Goal: Information Seeking & Learning: Check status

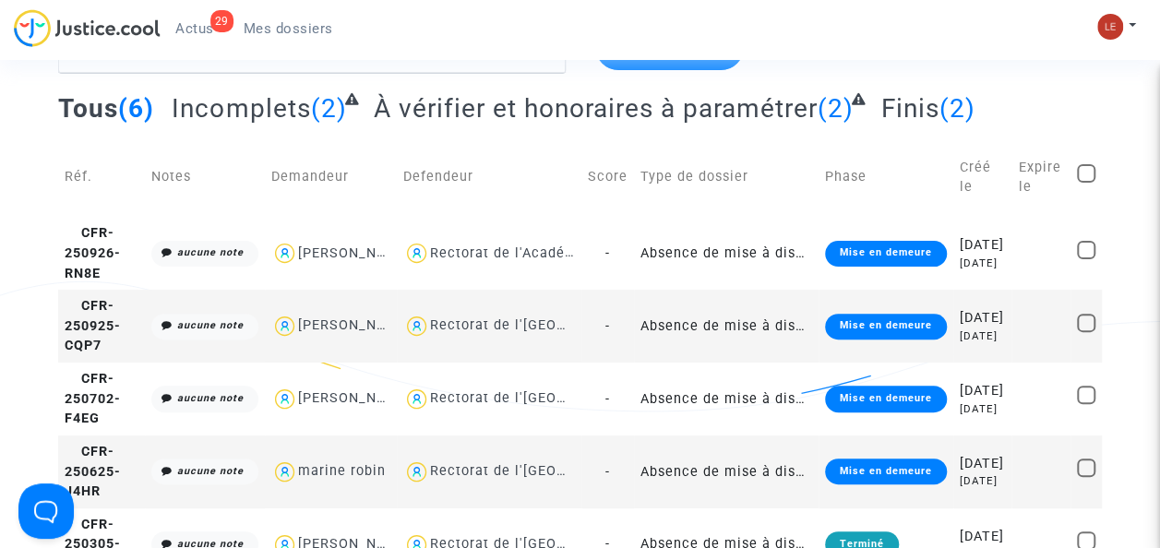
scroll to position [127, 0]
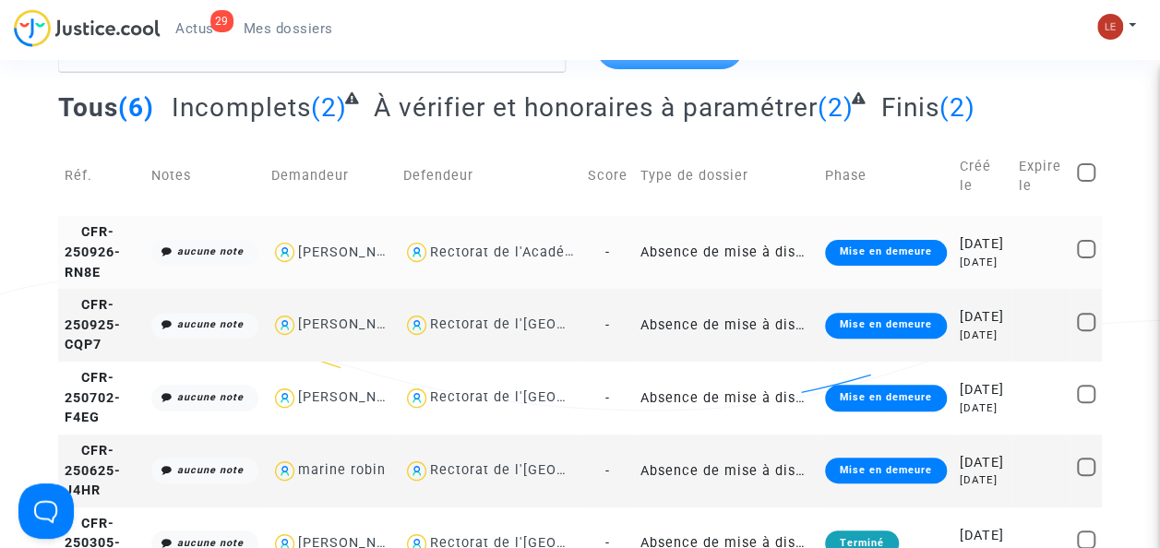
click at [114, 277] on td "CFR-250926-RN8E" at bounding box center [101, 252] width 87 height 73
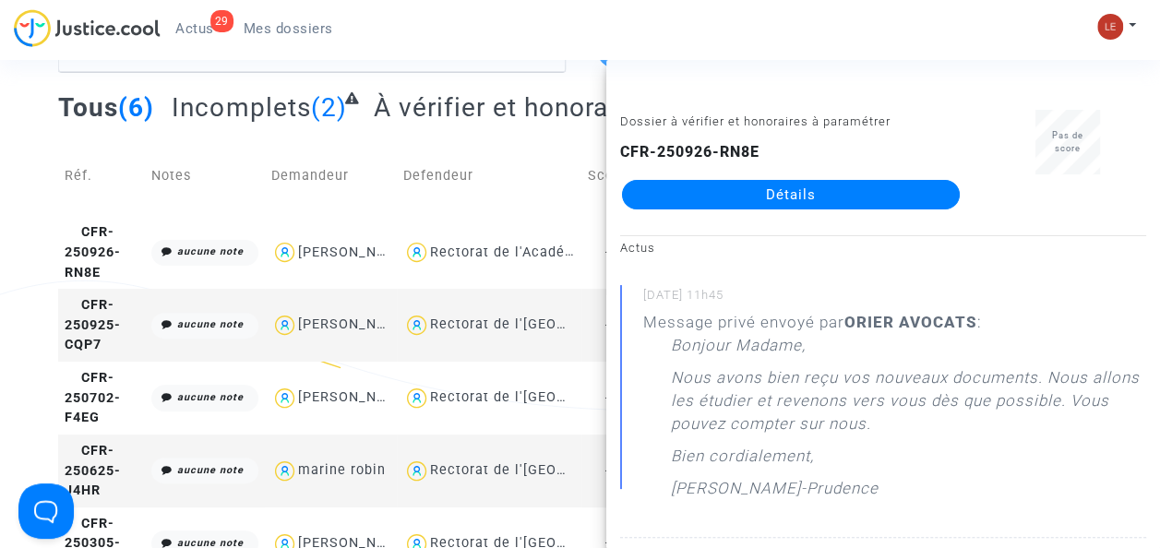
click at [512, 130] on div "Tous (6) Incomplets (2) À vérifier et honoraires à paramétrer (2) Finis (2)" at bounding box center [580, 113] width 1044 height 45
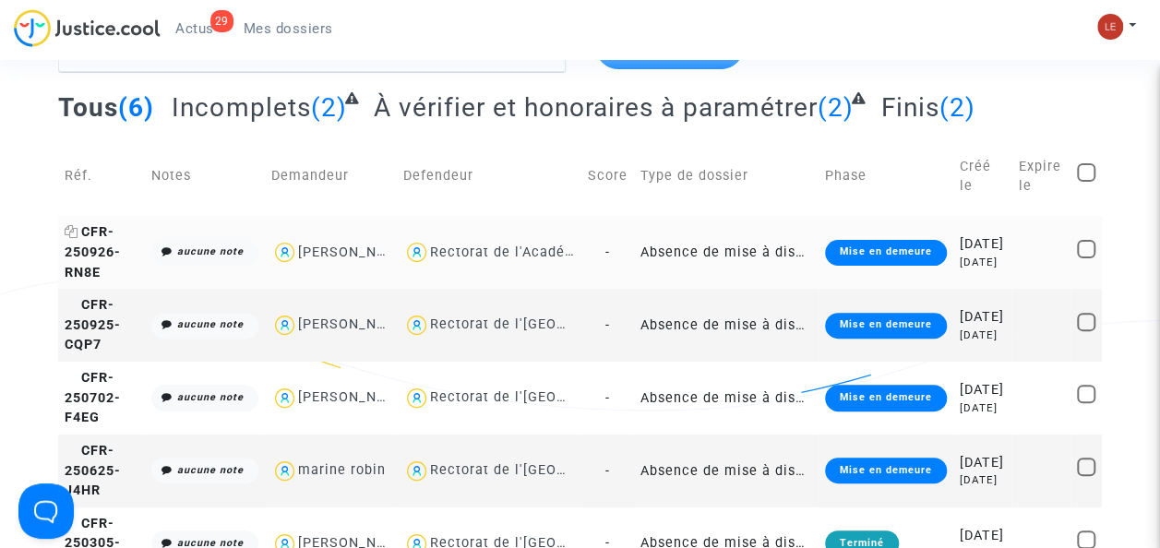
click at [107, 271] on span "CFR-250926-RN8E" at bounding box center [93, 251] width 56 height 55
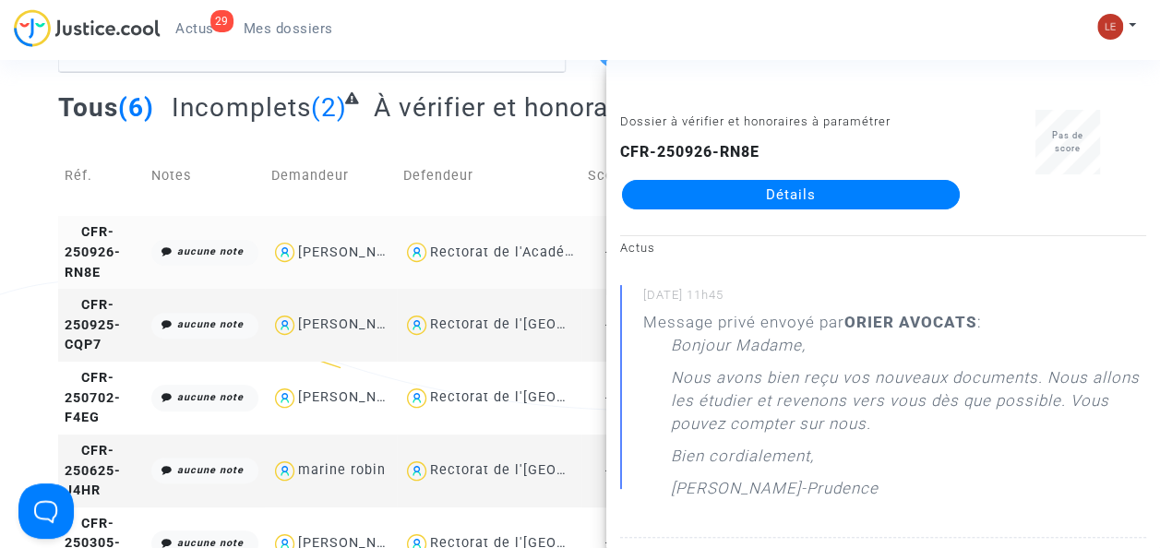
click at [299, 260] on div "[PERSON_NAME]" at bounding box center [355, 253] width 114 height 16
type textarea "@"[PERSON_NAME]" @"ORIER AVOCATS ""
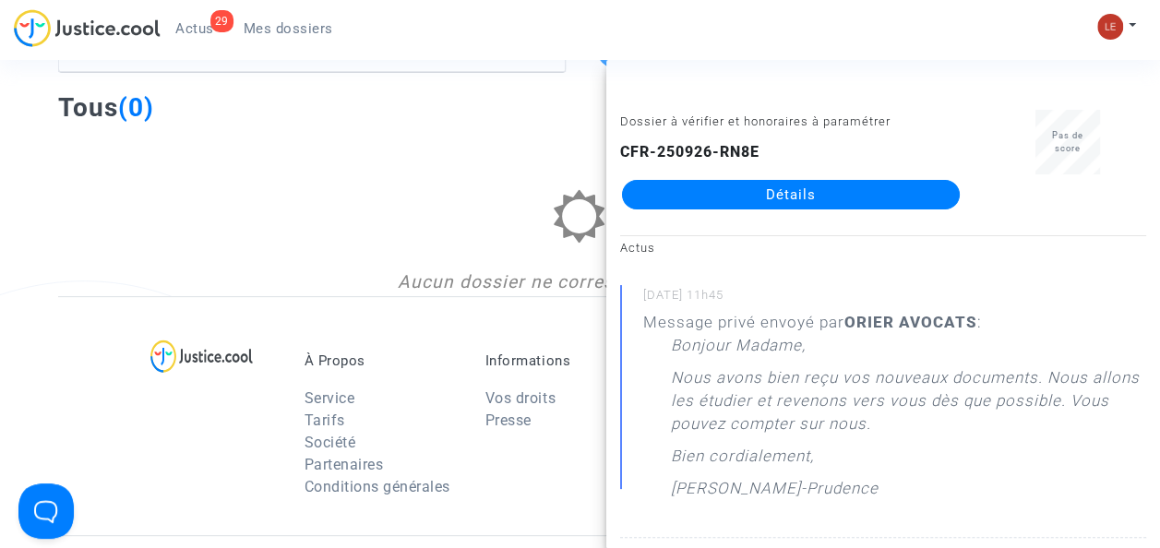
click at [432, 236] on div at bounding box center [580, 229] width 1044 height 79
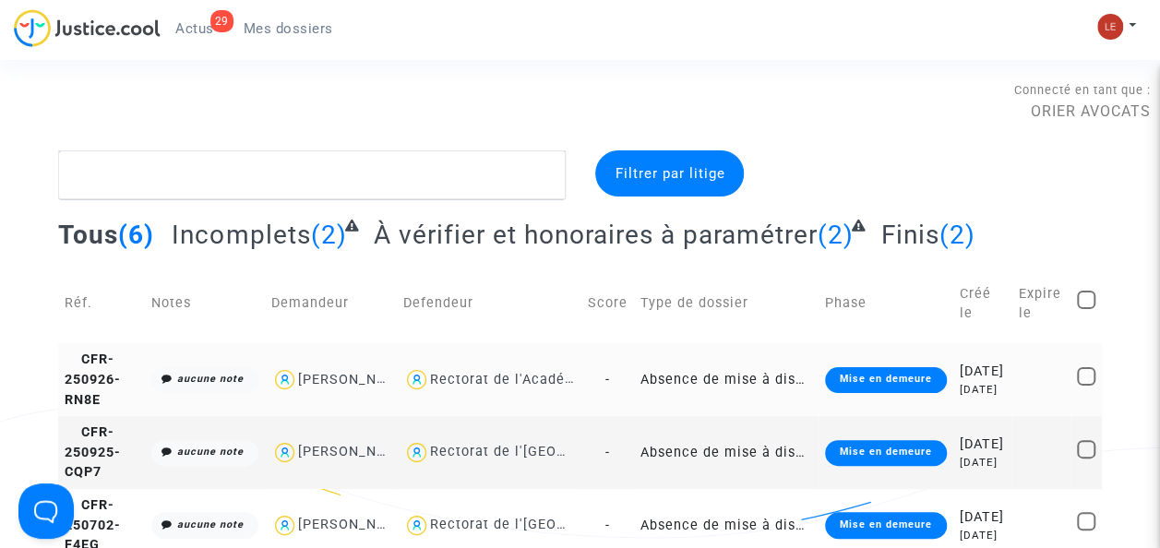
click at [386, 388] on div "[PERSON_NAME]" at bounding box center [355, 380] width 114 height 16
type textarea "@"[PERSON_NAME]" @"ORIER AVOCATS ""
click at [104, 392] on span "CFR-250926-RN8E" at bounding box center [93, 379] width 56 height 55
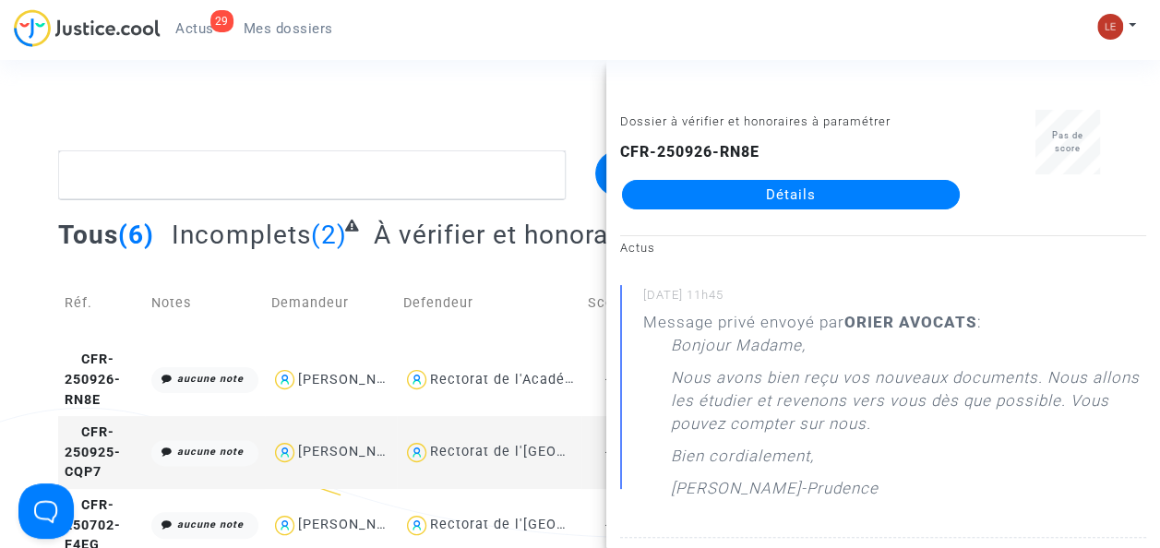
click at [760, 192] on link "Détails" at bounding box center [791, 195] width 338 height 30
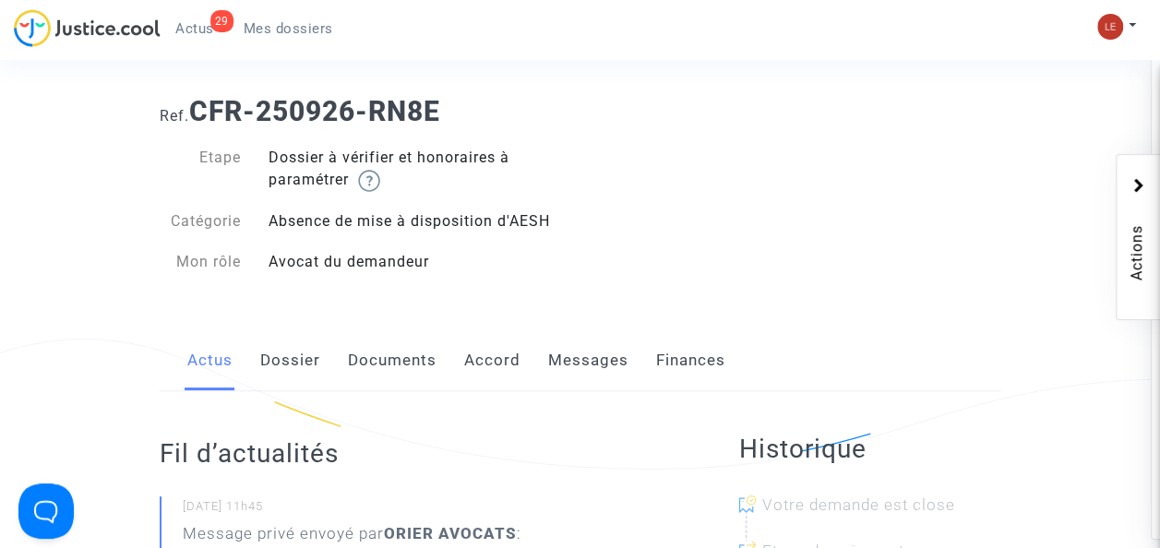
scroll to position [70, 0]
click at [287, 365] on link "Dossier" at bounding box center [290, 359] width 60 height 61
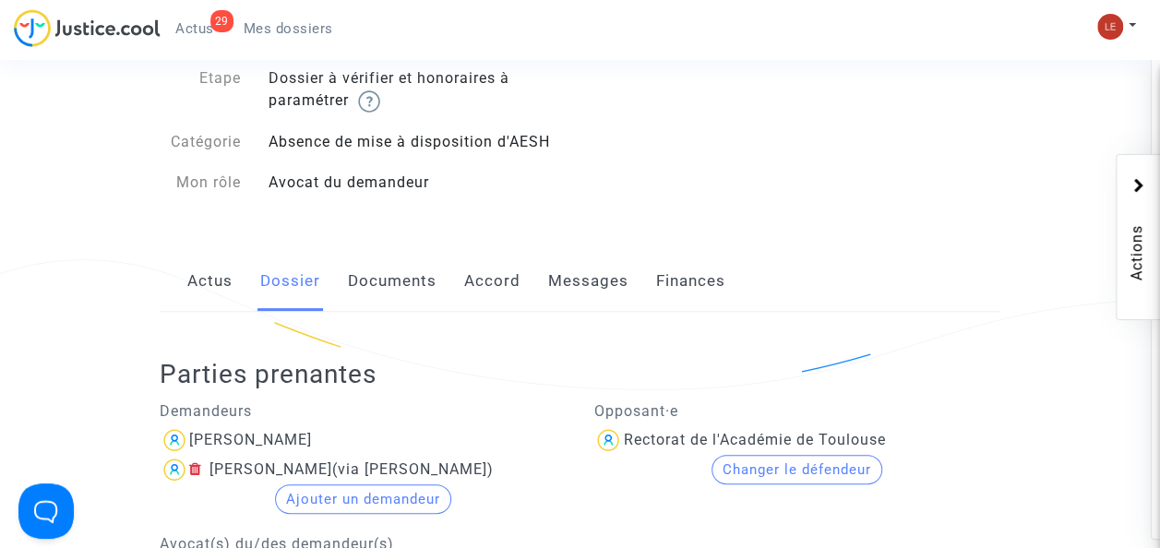
scroll to position [148, 0]
click at [390, 281] on link "Documents" at bounding box center [392, 282] width 89 height 61
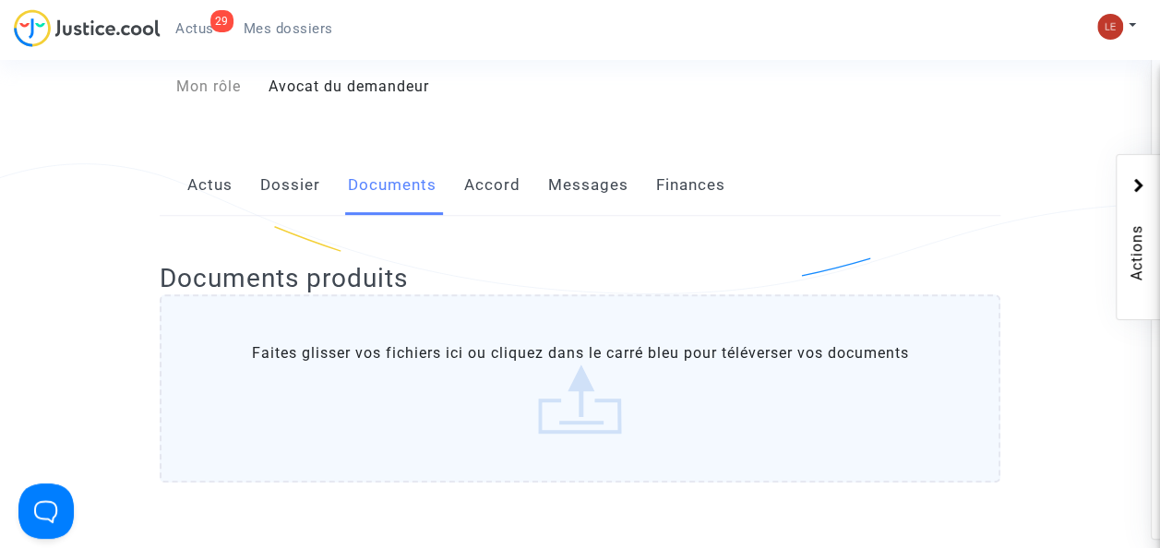
scroll to position [216, 0]
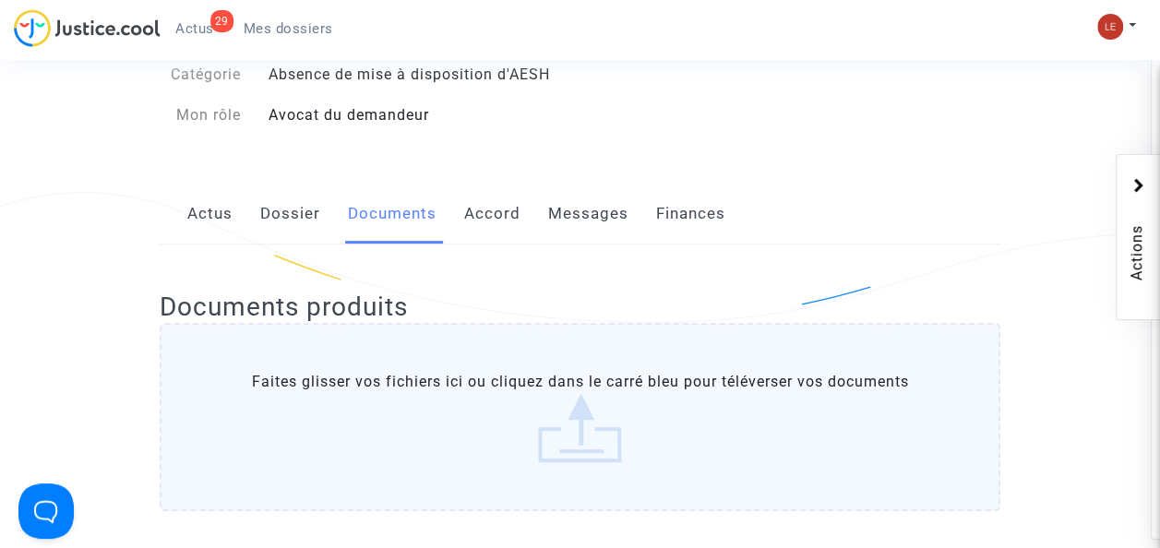
click at [485, 222] on link "Accord" at bounding box center [492, 214] width 56 height 61
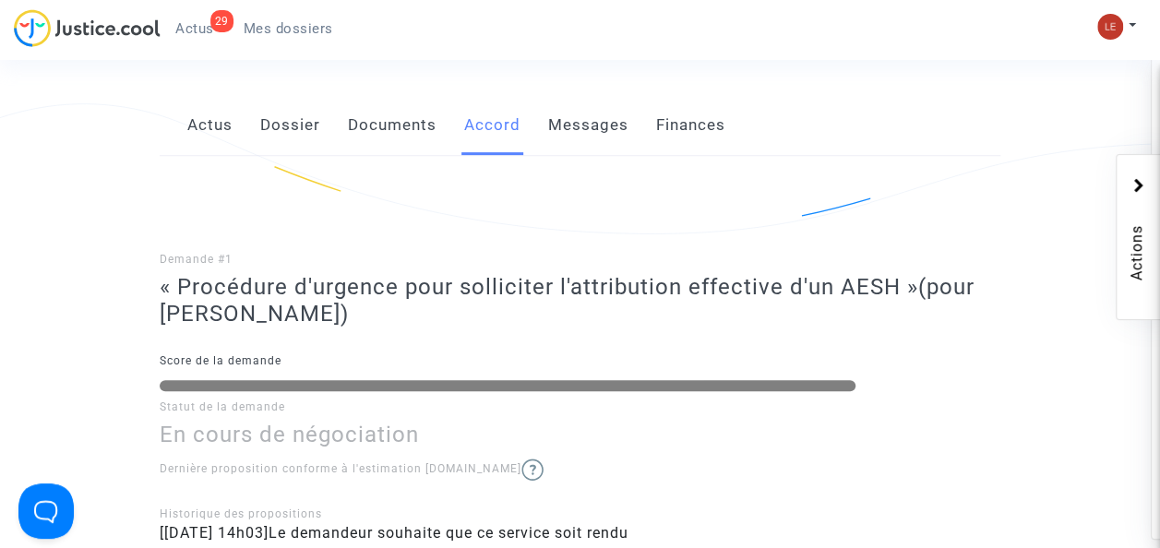
scroll to position [289, 0]
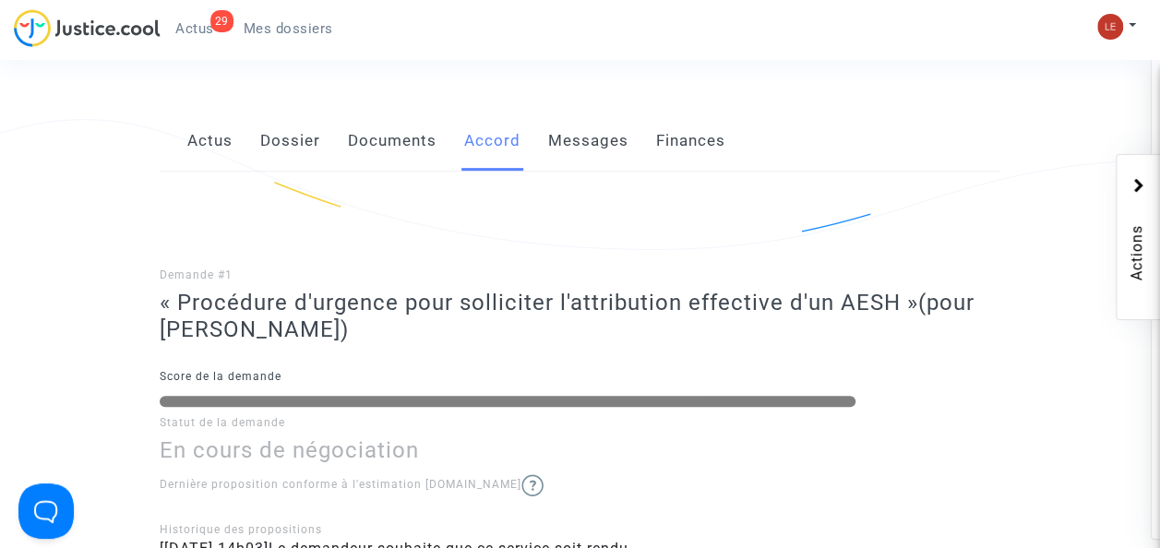
click at [603, 147] on link "Messages" at bounding box center [588, 141] width 80 height 61
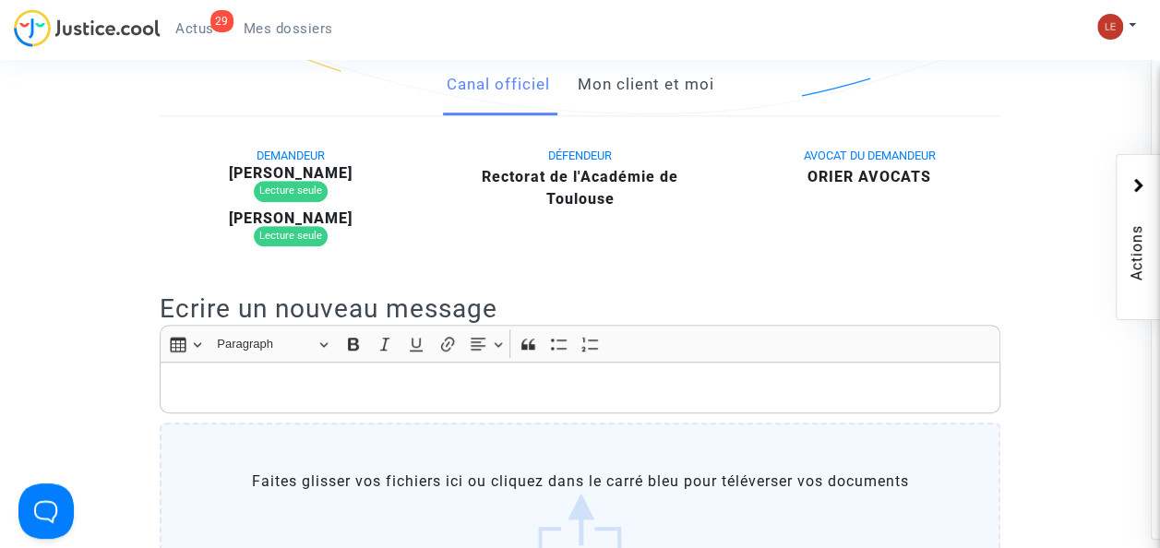
scroll to position [428, 0]
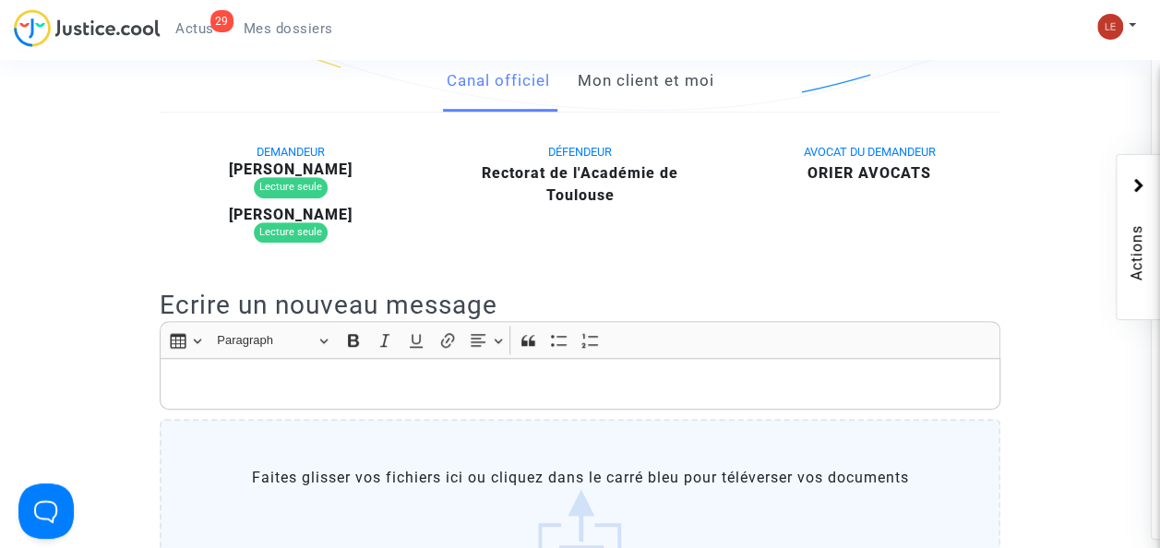
click at [639, 92] on link "Mon client et moi" at bounding box center [645, 81] width 137 height 61
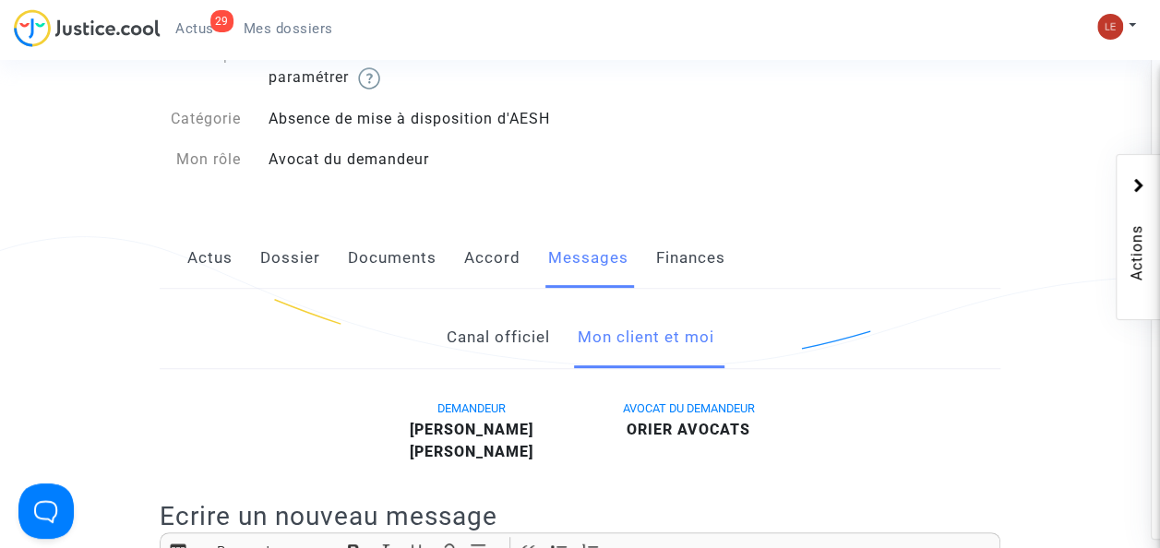
scroll to position [168, 0]
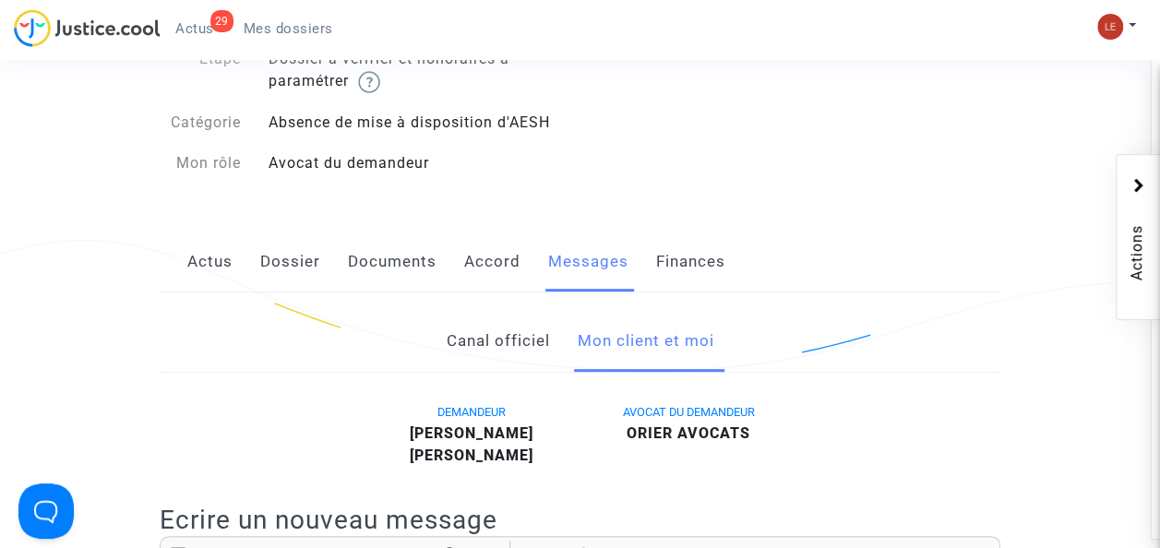
click at [680, 263] on link "Finances" at bounding box center [690, 262] width 69 height 61
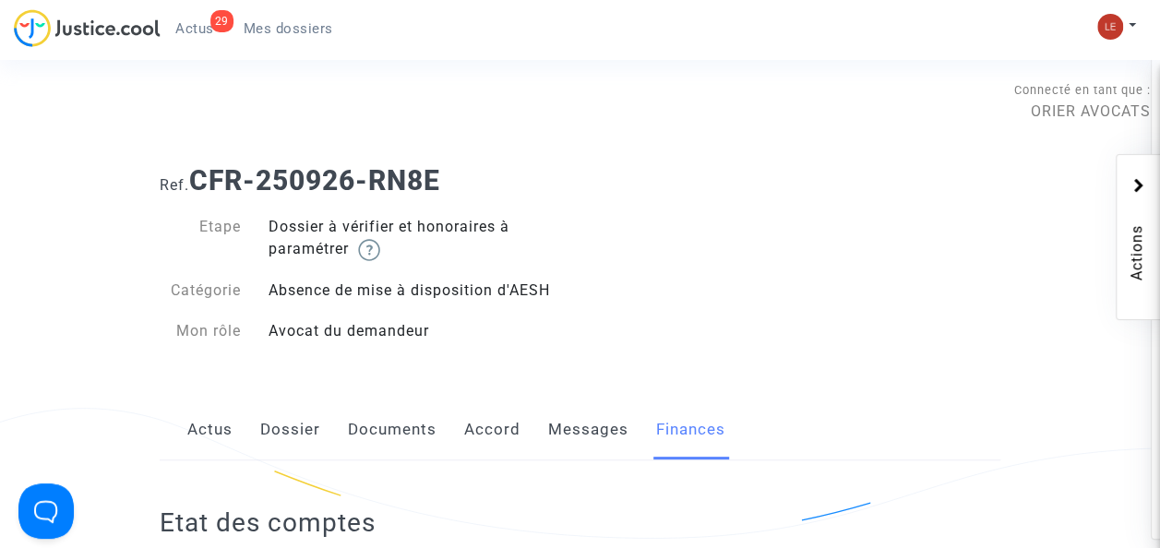
scroll to position [168, 0]
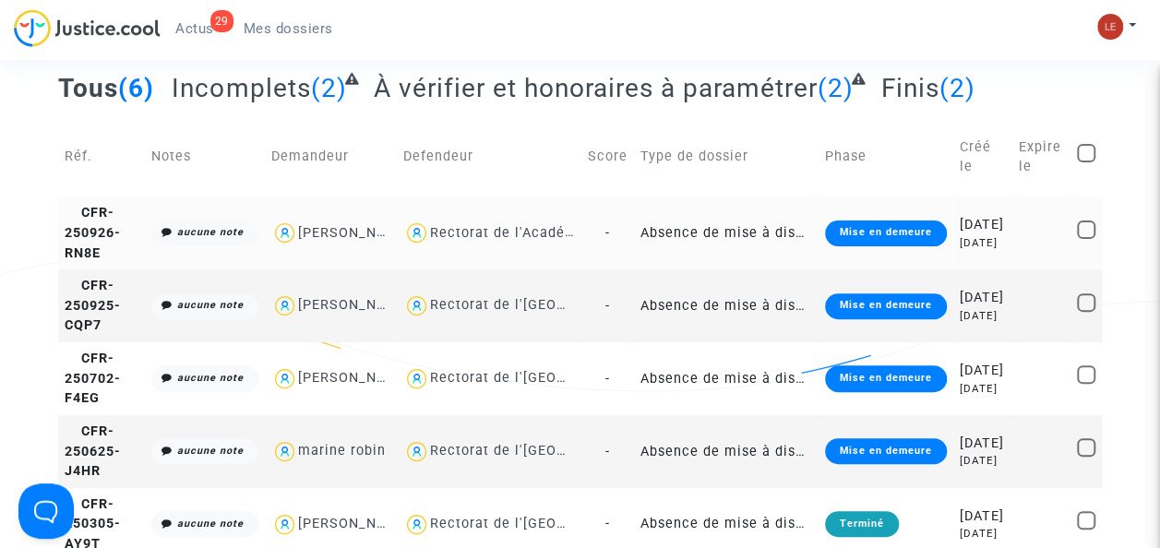
scroll to position [152, 0]
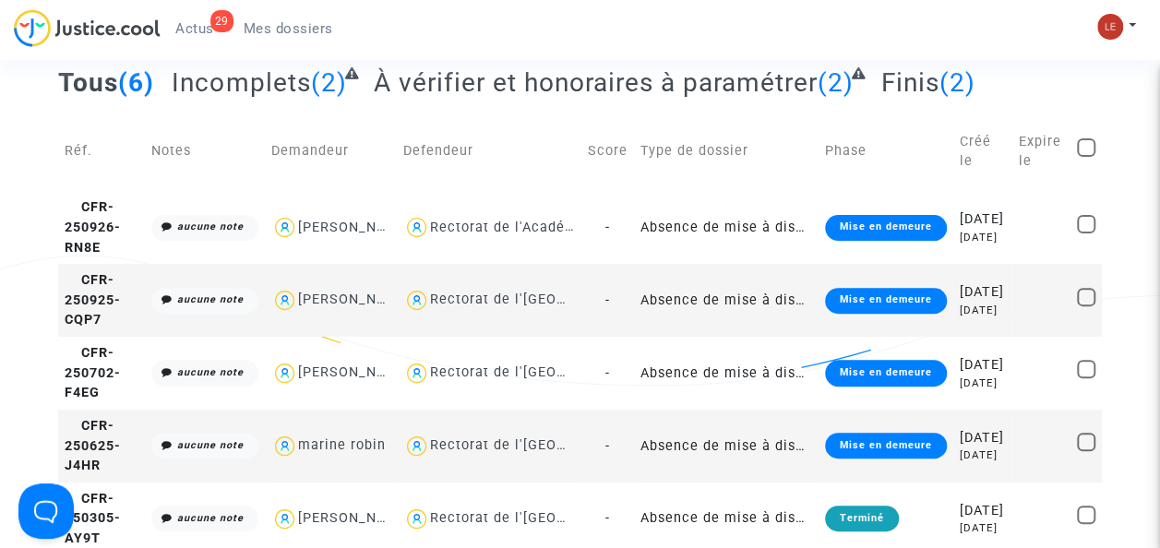
click at [343, 307] on span "[PERSON_NAME]" at bounding box center [355, 247] width 114 height 122
type textarea "@"Isabel Silva Rodriguez" @"ORIER AVOCATS ""
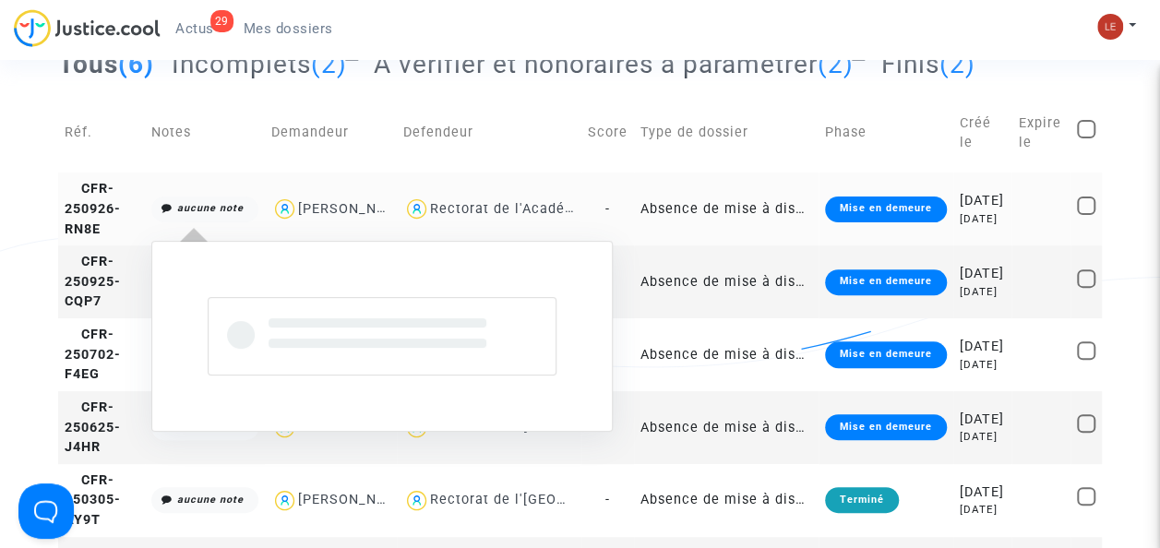
scroll to position [175, 0]
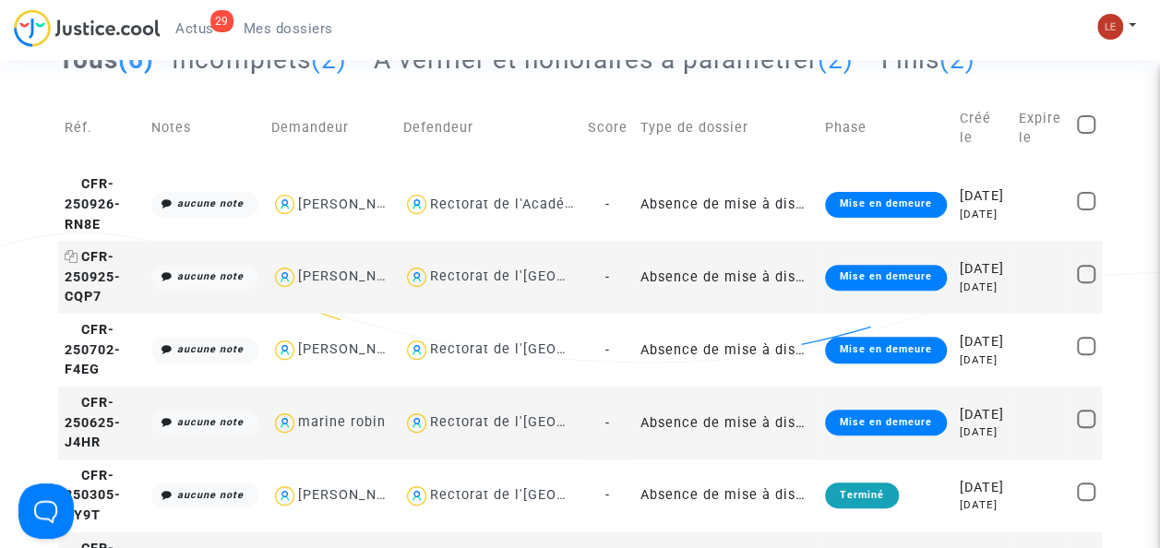
click at [71, 305] on span "CFR-250925-CQP7" at bounding box center [93, 276] width 56 height 55
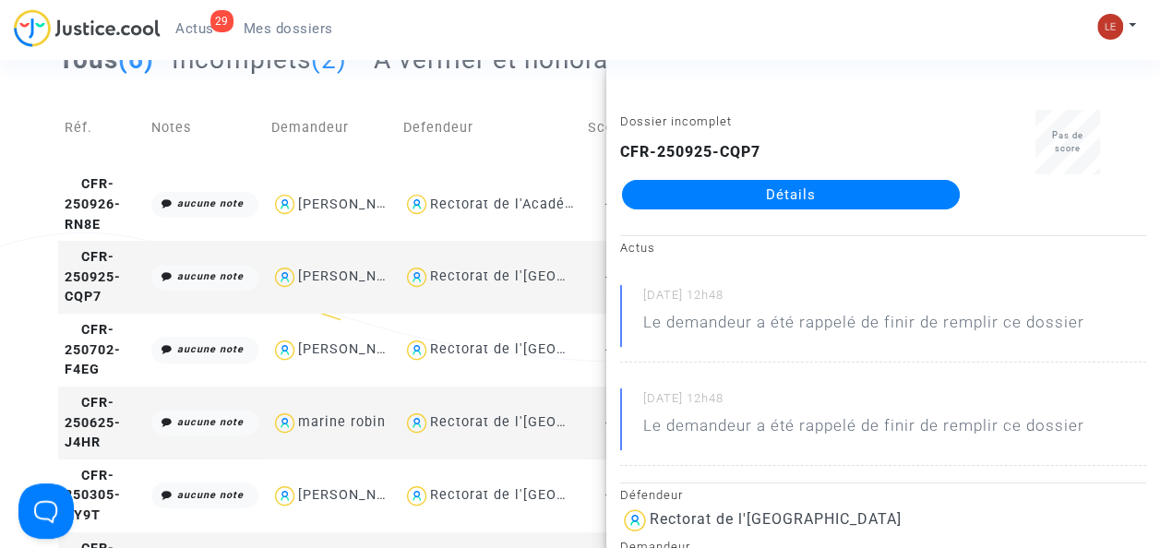
click at [734, 190] on link "Détails" at bounding box center [791, 195] width 338 height 30
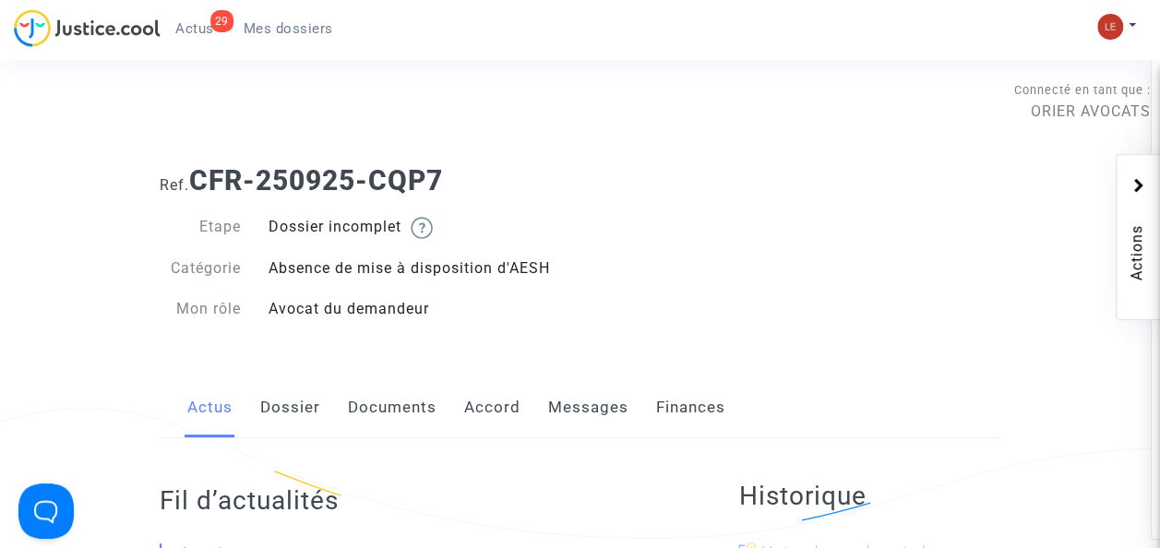
scroll to position [66, 0]
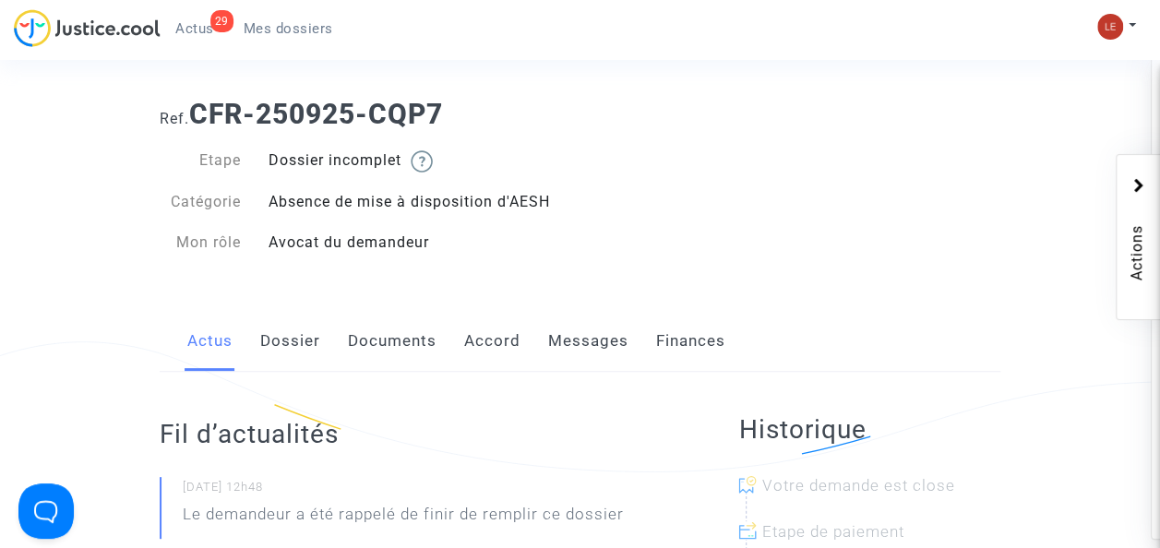
click at [273, 361] on link "Dossier" at bounding box center [290, 341] width 60 height 61
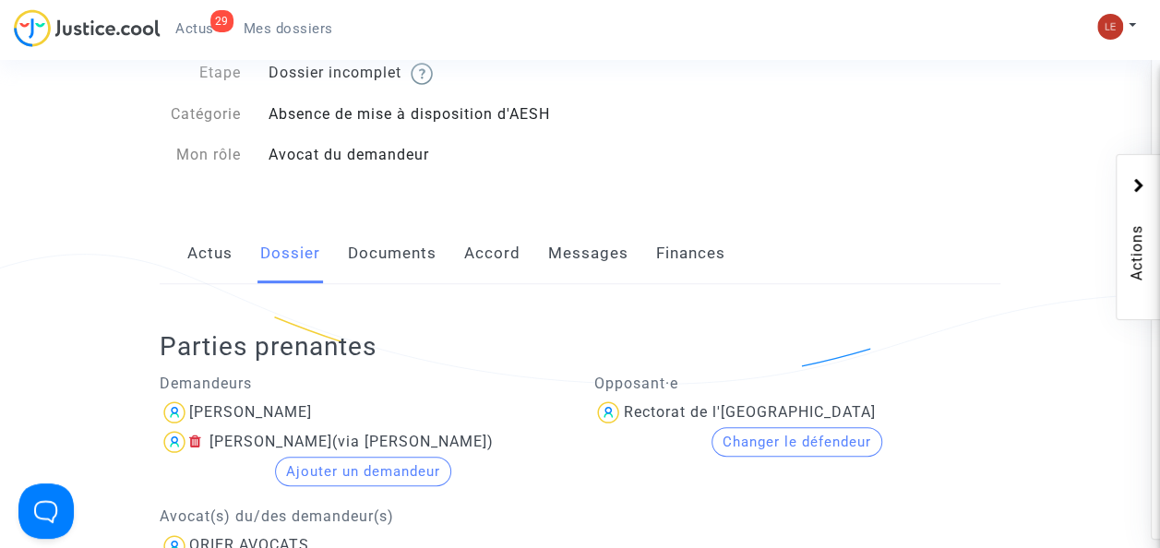
scroll to position [150, 0]
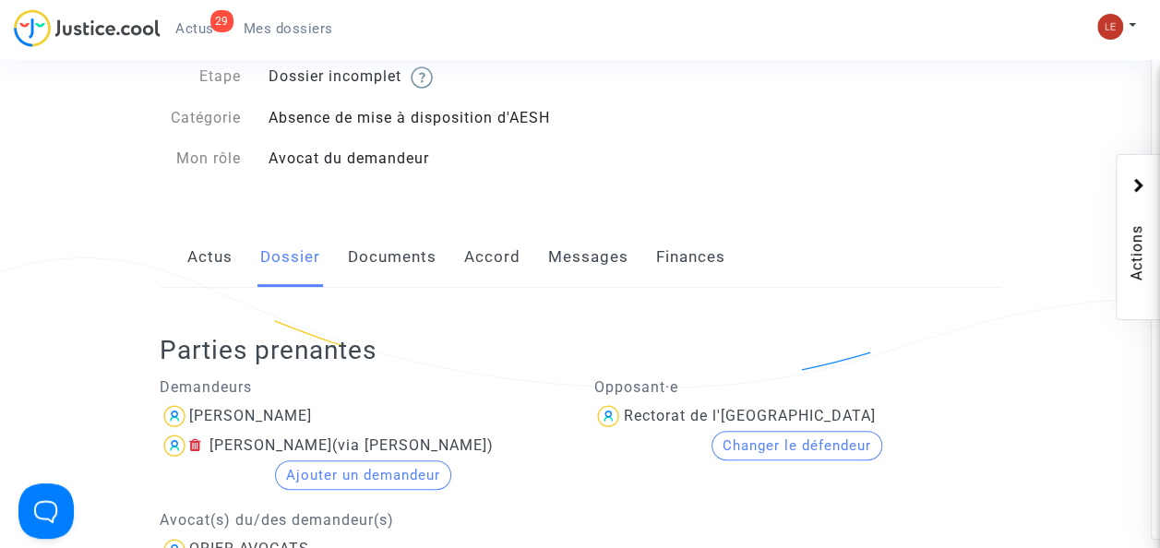
click at [391, 262] on link "Documents" at bounding box center [392, 257] width 89 height 61
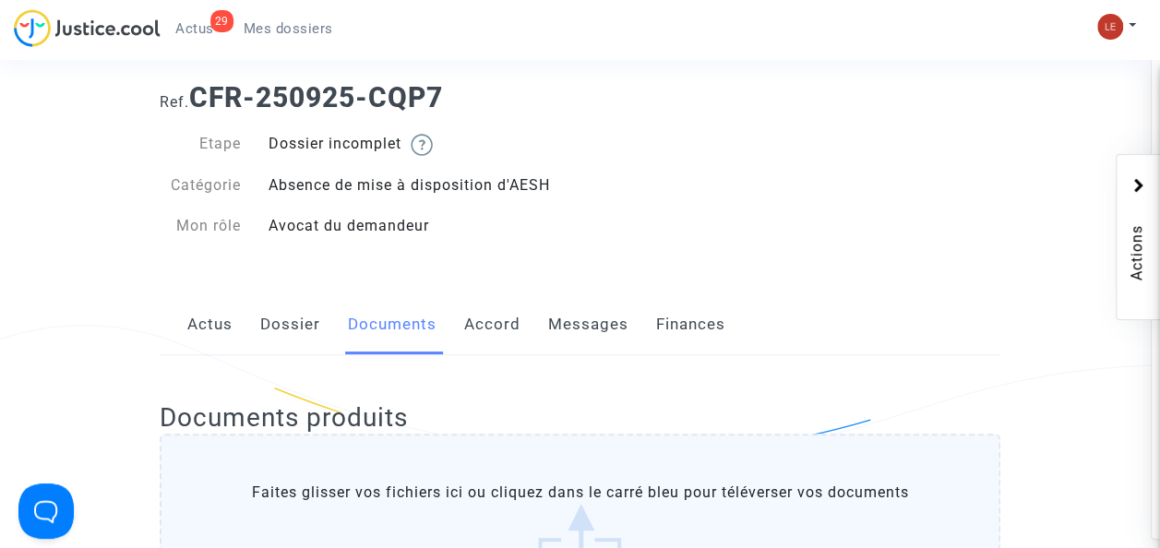
scroll to position [27, 0]
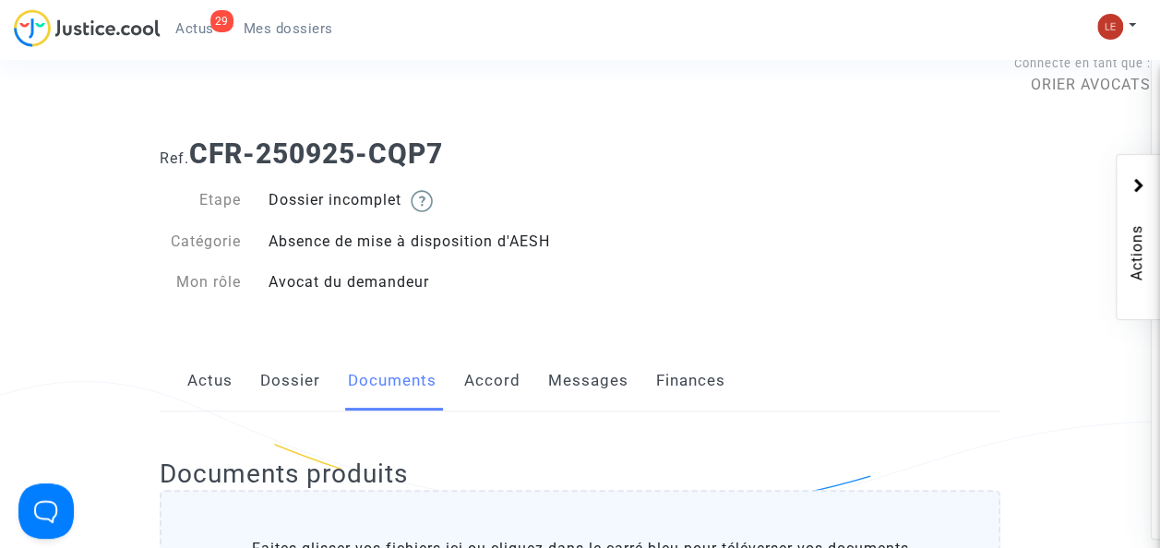
click at [508, 379] on link "Accord" at bounding box center [492, 381] width 56 height 61
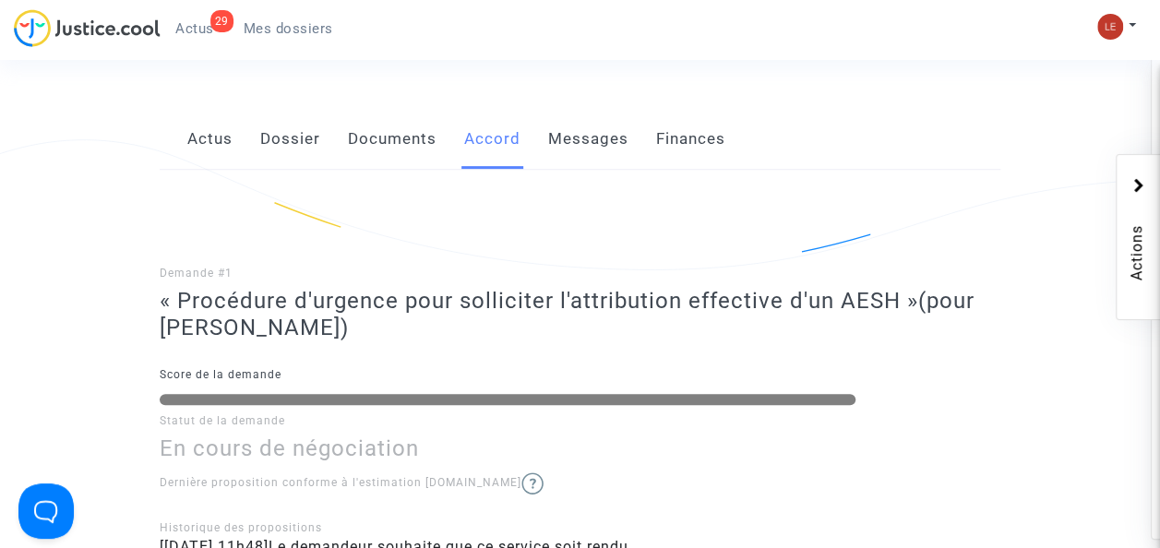
scroll to position [210, 0]
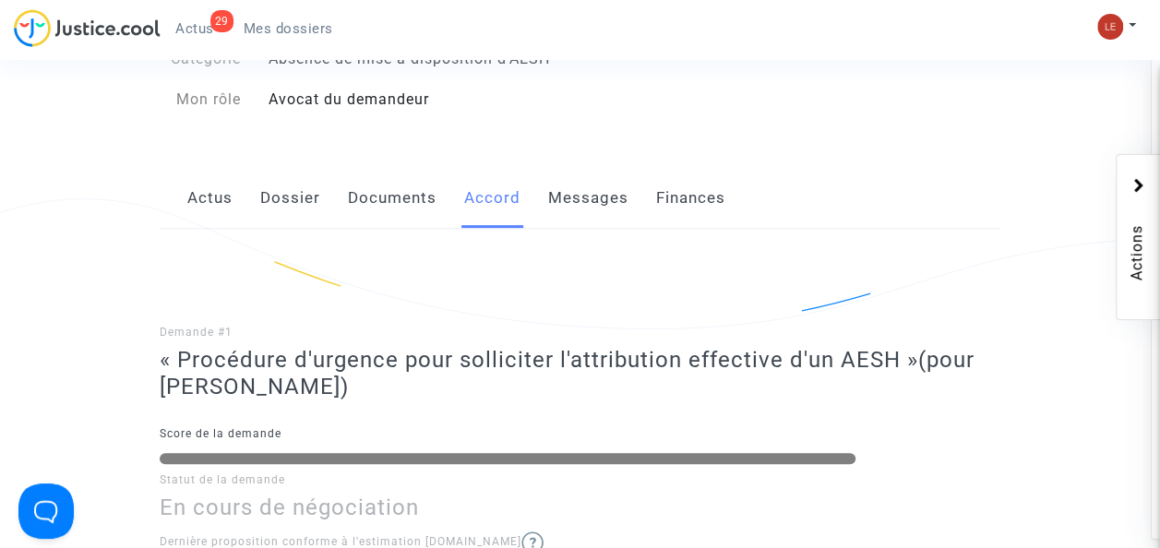
click at [579, 218] on link "Messages" at bounding box center [588, 198] width 80 height 61
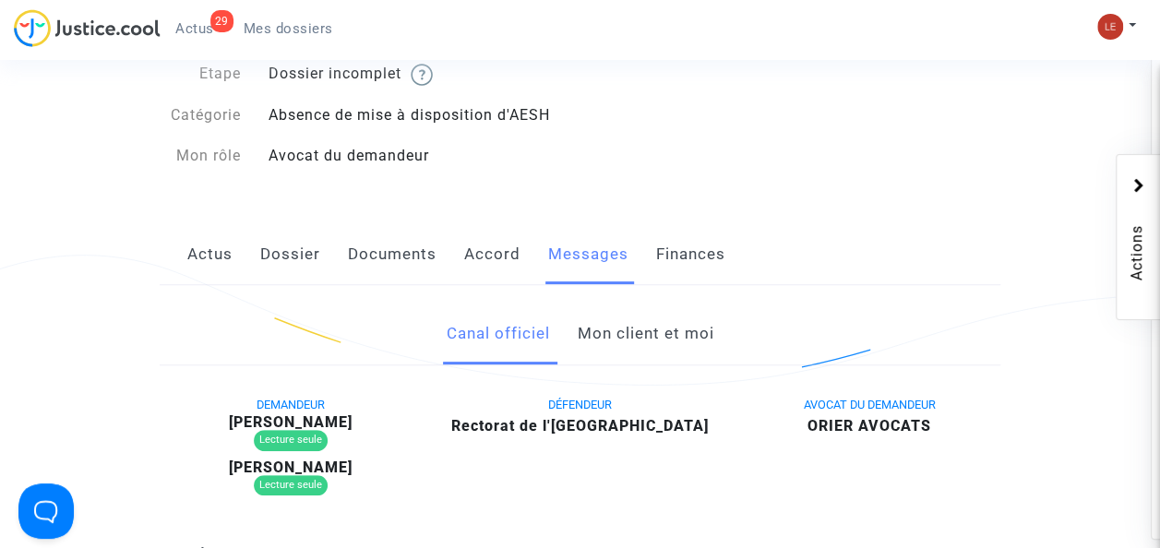
scroll to position [145, 0]
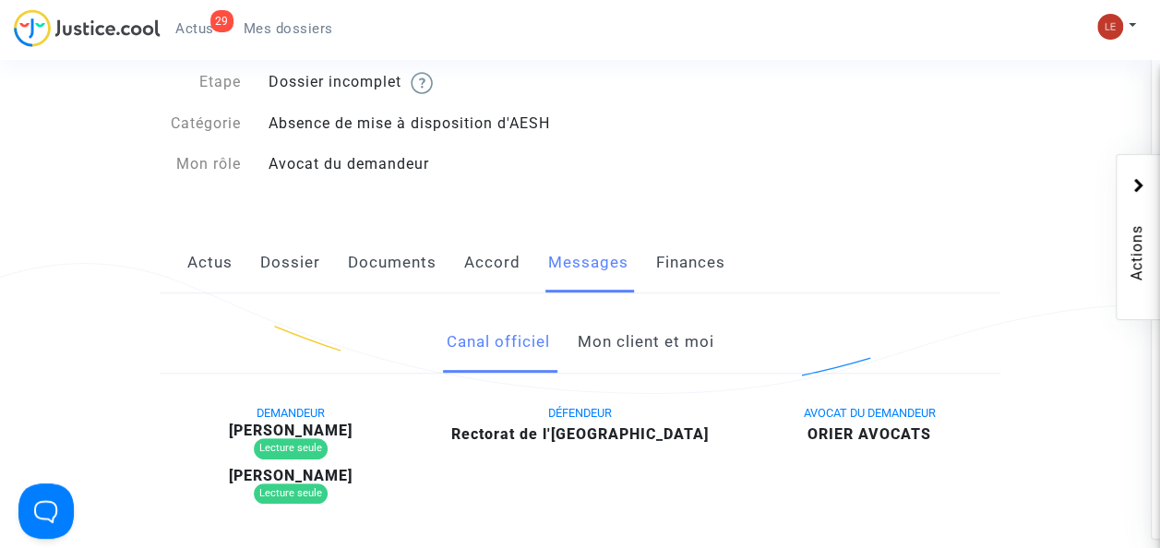
click at [668, 261] on link "Finances" at bounding box center [690, 263] width 69 height 61
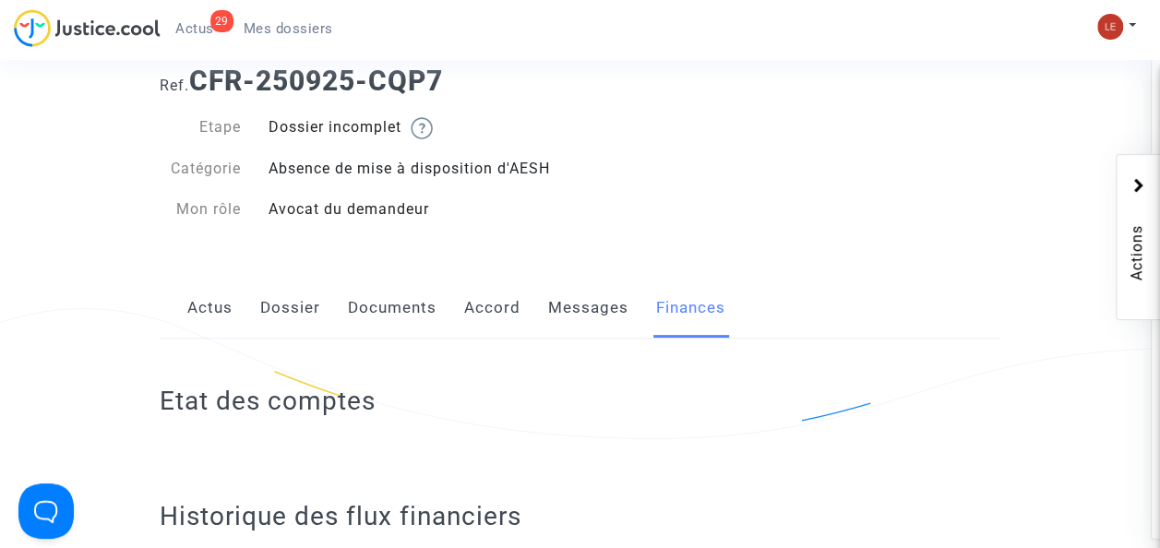
scroll to position [69, 0]
